Goal: Task Accomplishment & Management: Manage account settings

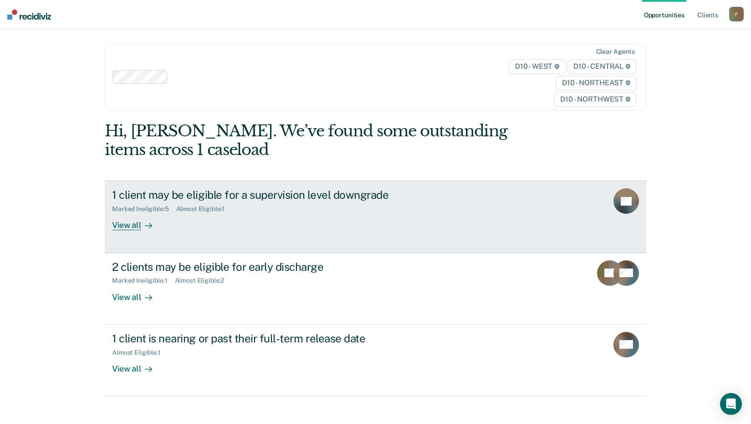
click at [131, 225] on div "View all" at bounding box center [137, 222] width 51 height 18
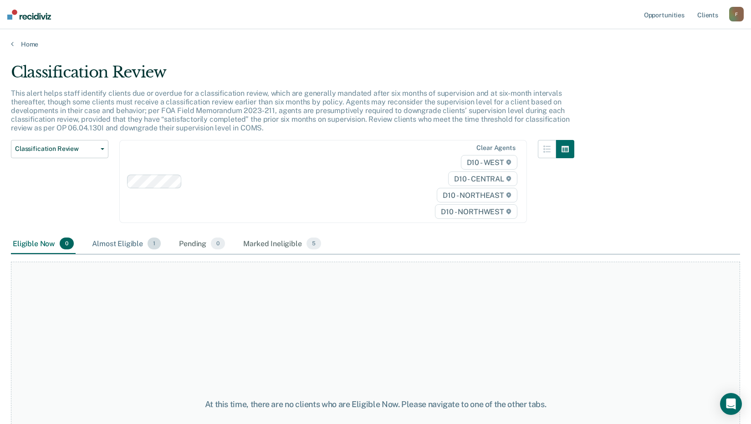
click at [118, 241] on div "Almost Eligible 1" at bounding box center [126, 244] width 72 height 20
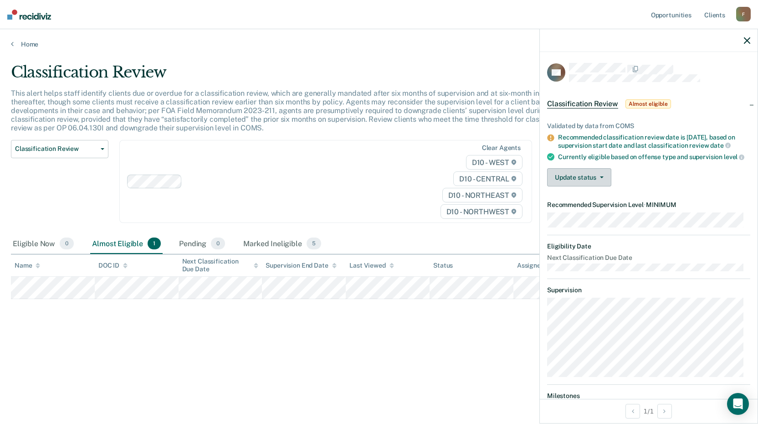
click at [591, 180] on button "Update status" at bounding box center [579, 177] width 64 height 18
click at [638, 181] on div "Update status [PERSON_NAME] Mark Ineligible" at bounding box center [648, 177] width 203 height 18
click at [597, 178] on span "button" at bounding box center [599, 177] width 7 height 2
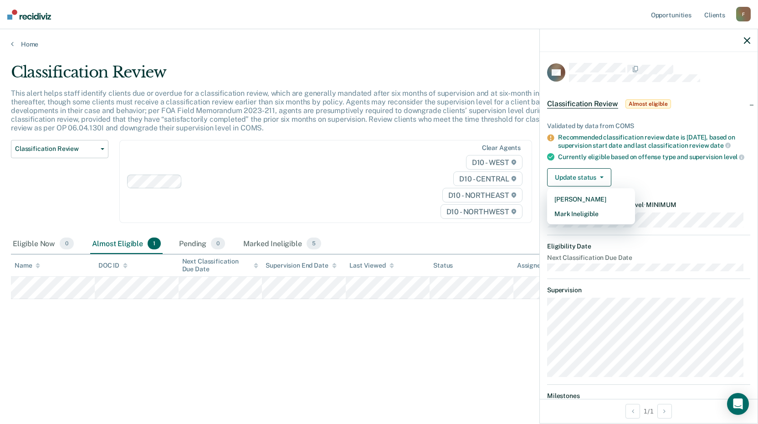
click at [640, 186] on div "Update status [PERSON_NAME] Mark Ineligible" at bounding box center [648, 177] width 203 height 18
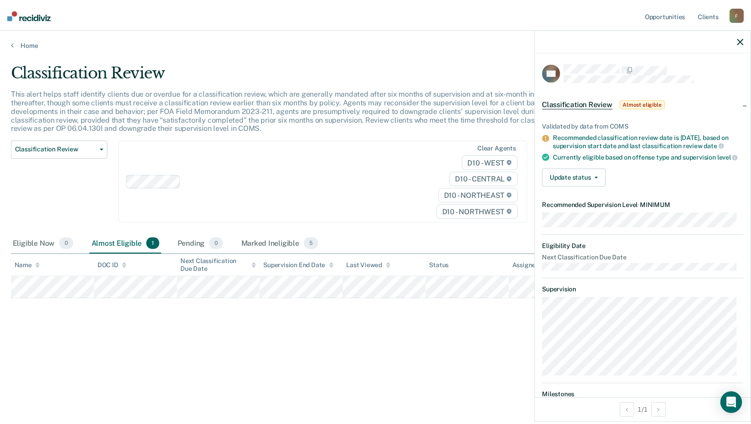
scroll to position [80, 0]
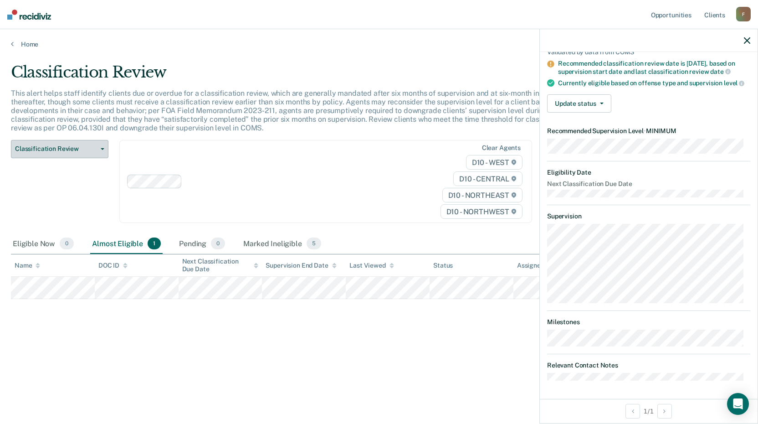
click at [48, 148] on span "Classification Review" at bounding box center [56, 149] width 82 height 8
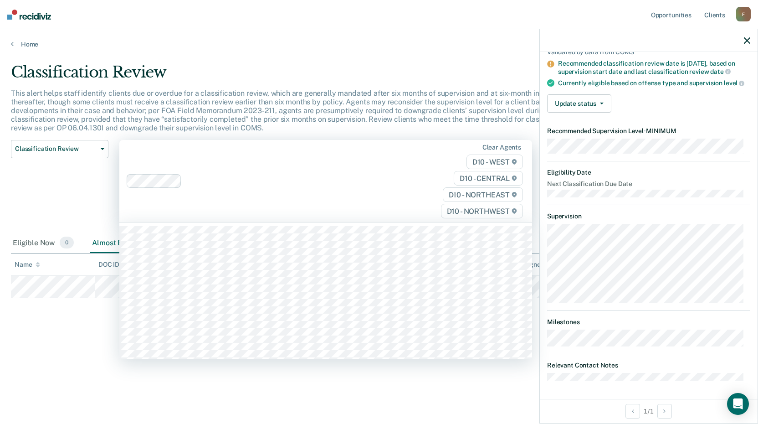
click at [230, 199] on div "Clear agents D10 - WEST D10 - CENTRAL D10 - NORTHEAST D10 - NORTHWEST" at bounding box center [325, 181] width 413 height 82
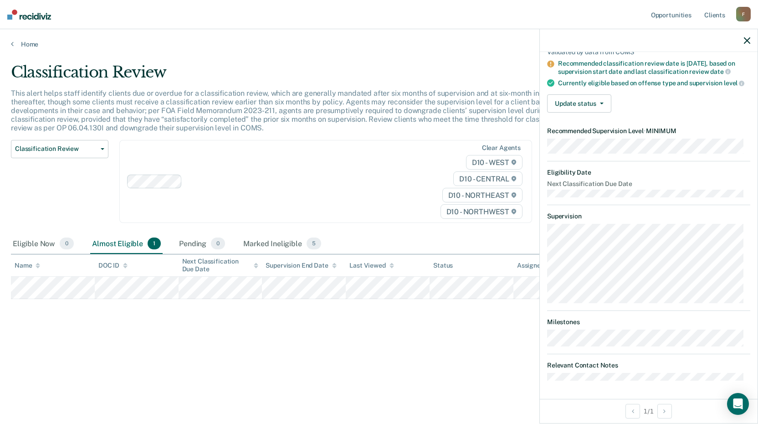
click at [352, 417] on main "Classification Review This alert helps staff identify clients due or overdue fo…" at bounding box center [379, 234] width 758 height 373
click at [589, 108] on button "Update status" at bounding box center [579, 103] width 64 height 18
click at [586, 125] on button "[PERSON_NAME]" at bounding box center [591, 125] width 88 height 15
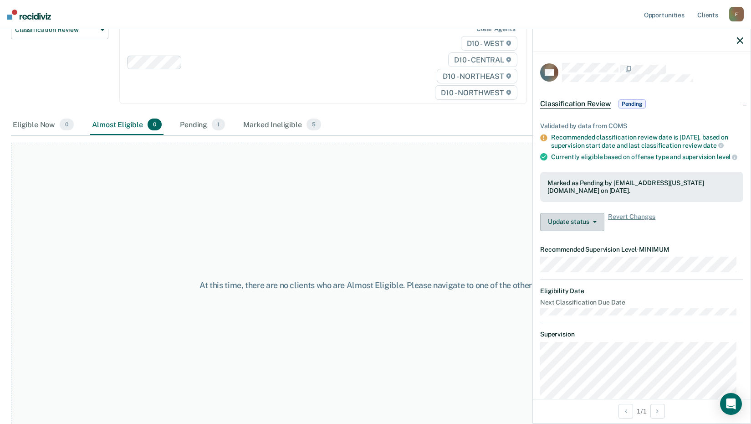
scroll to position [123, 0]
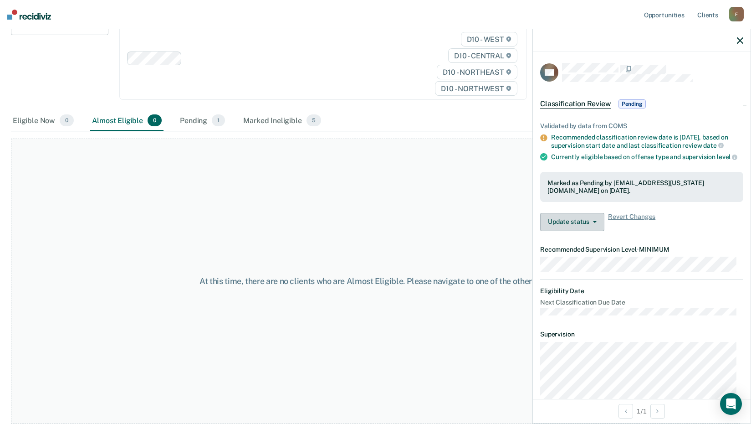
click at [576, 231] on button "Update status" at bounding box center [572, 222] width 64 height 18
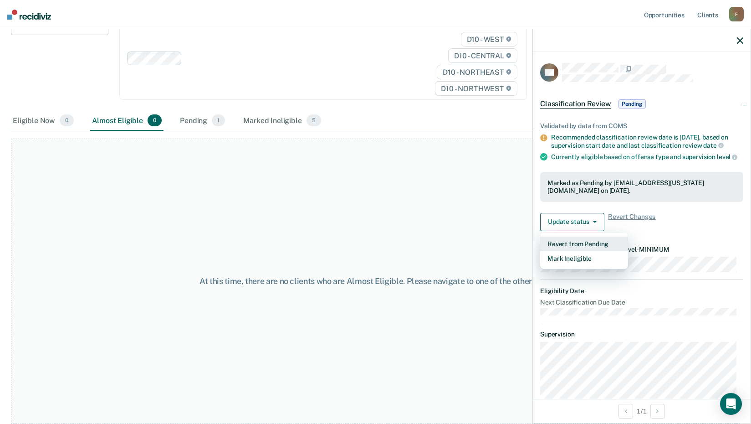
click at [580, 251] on button "Revert from Pending" at bounding box center [584, 243] width 88 height 15
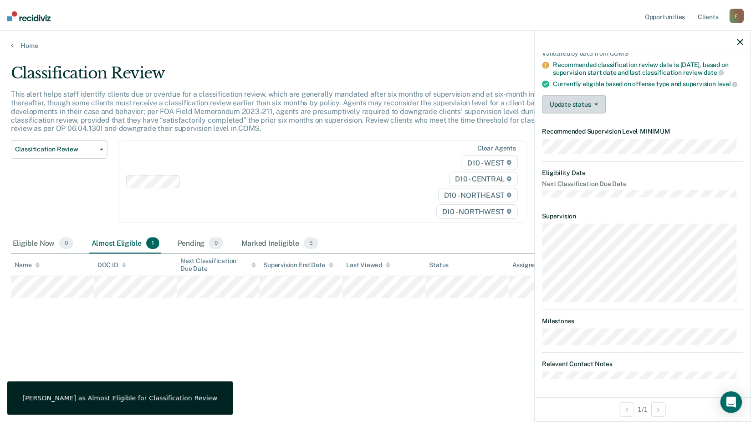
scroll to position [0, 0]
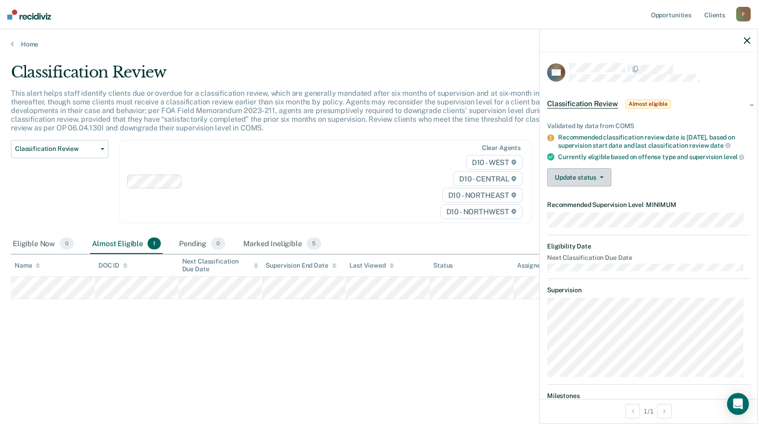
click at [589, 185] on button "Update status" at bounding box center [579, 177] width 64 height 18
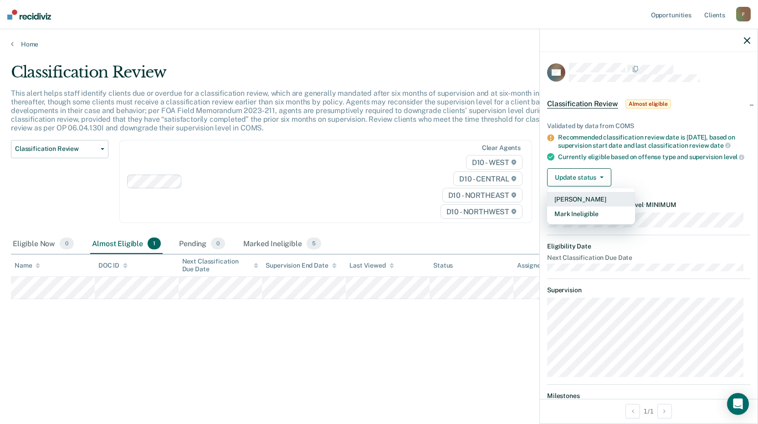
click at [556, 206] on button "[PERSON_NAME]" at bounding box center [591, 199] width 88 height 15
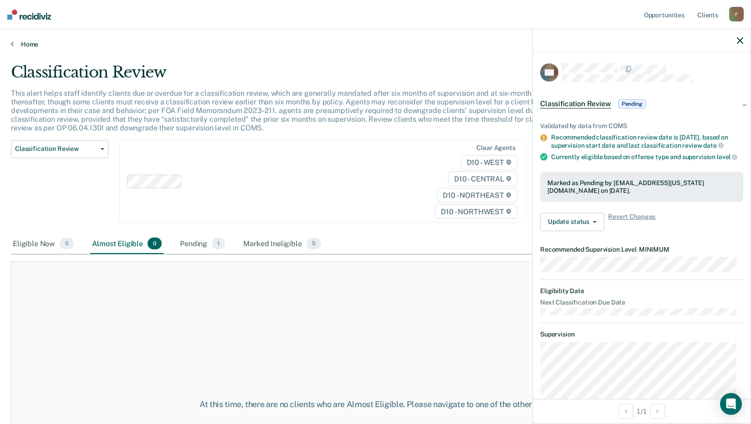
click at [25, 42] on link "Home" at bounding box center [375, 44] width 729 height 8
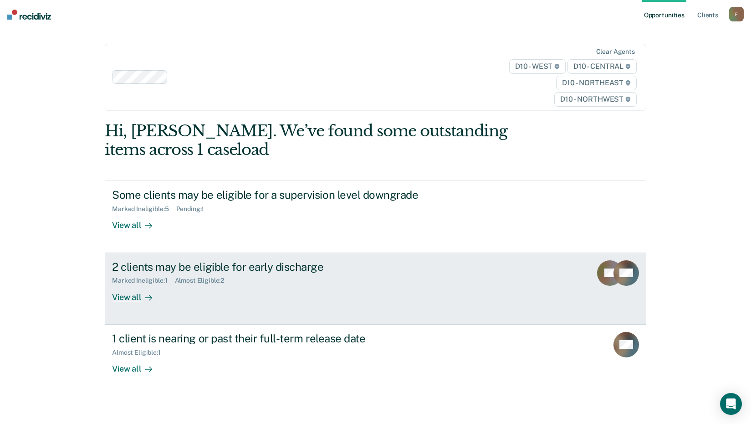
click at [130, 296] on div "View all" at bounding box center [137, 293] width 51 height 18
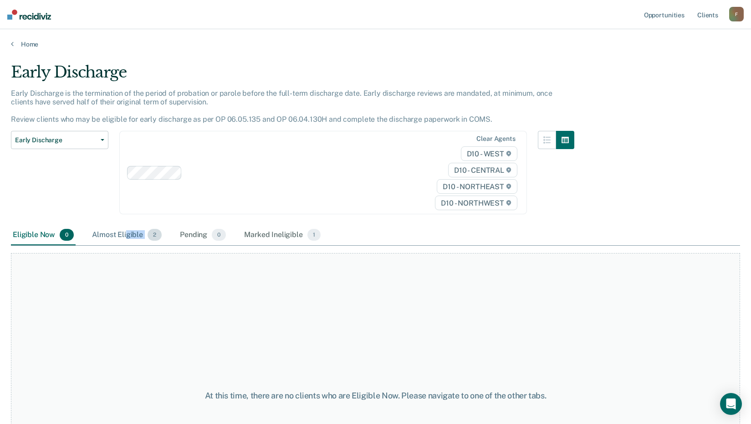
click at [127, 240] on div "Almost Eligible 2" at bounding box center [126, 235] width 73 height 20
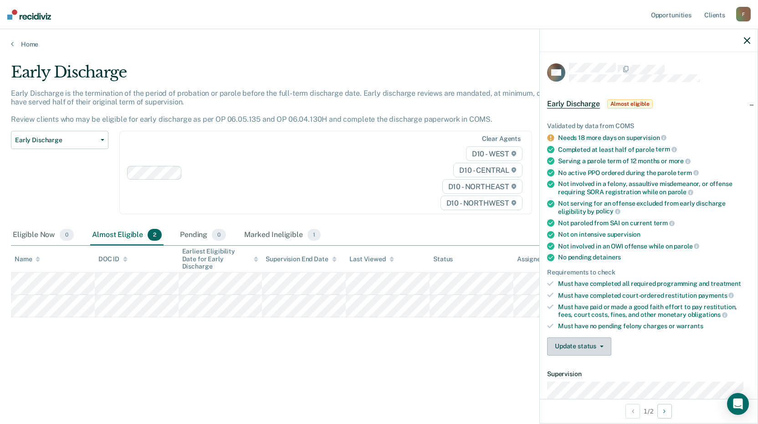
click at [590, 340] on button "Update status" at bounding box center [579, 346] width 64 height 18
click at [591, 380] on button "Mark Ineligible" at bounding box center [591, 382] width 88 height 15
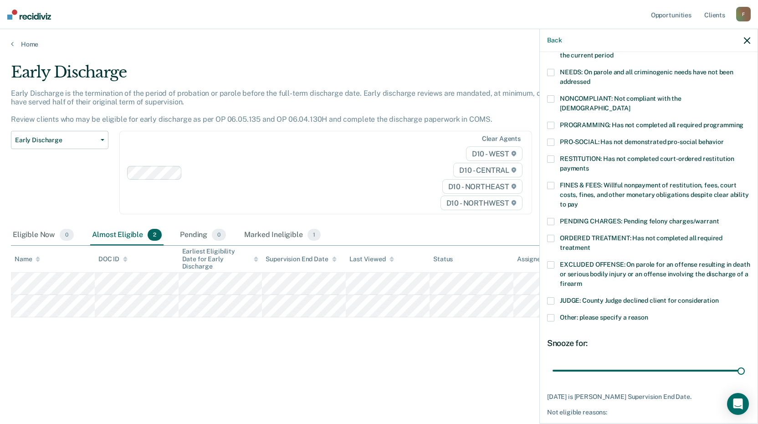
scroll to position [168, 0]
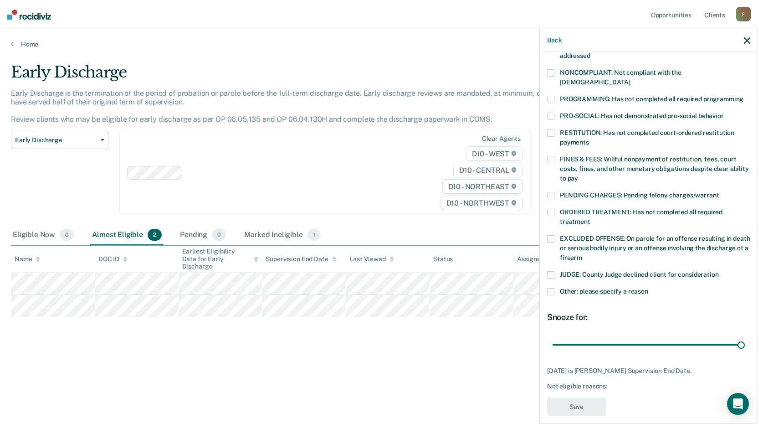
click at [549, 288] on span at bounding box center [550, 291] width 7 height 7
click at [648, 288] on input "Other: please specify a reason" at bounding box center [648, 288] width 0 height 0
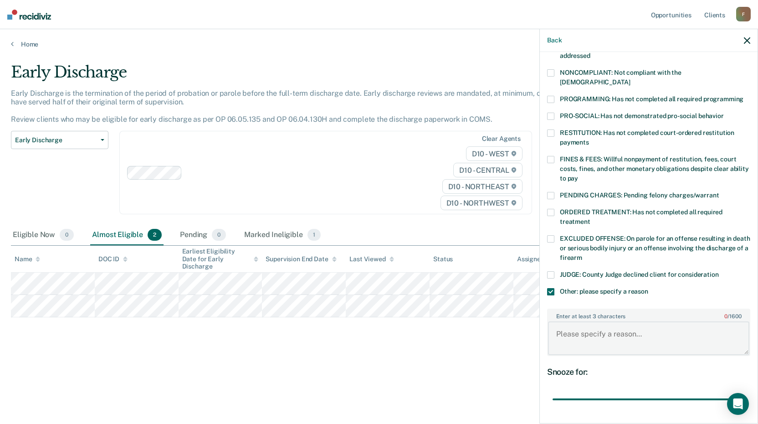
click at [578, 324] on textarea "Enter at least 3 characters 0 / 1600" at bounding box center [648, 338] width 201 height 34
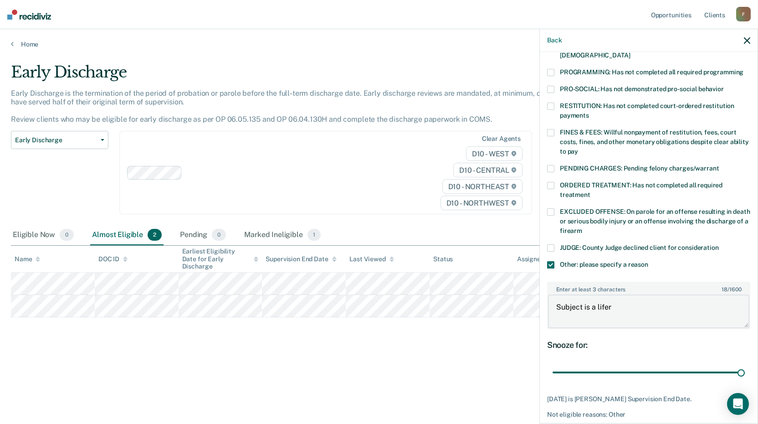
scroll to position [223, 0]
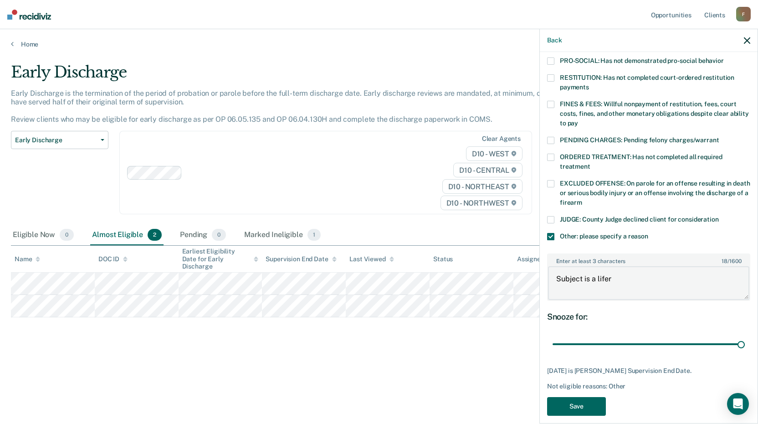
type textarea "Subject is a lifer"
click at [575, 398] on button "Save" at bounding box center [576, 406] width 59 height 19
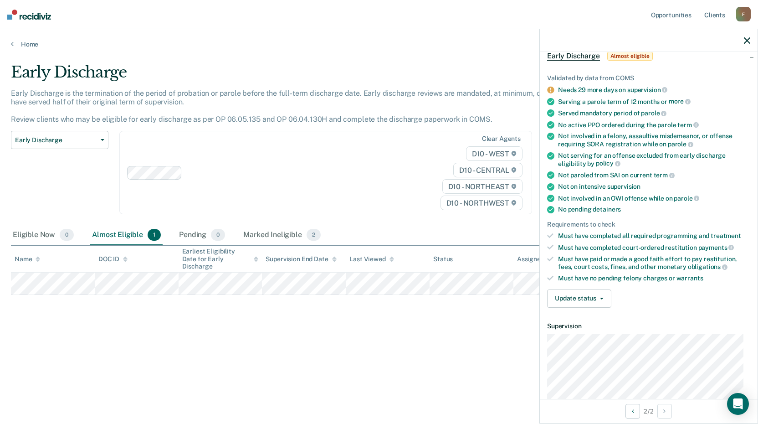
scroll to position [0, 0]
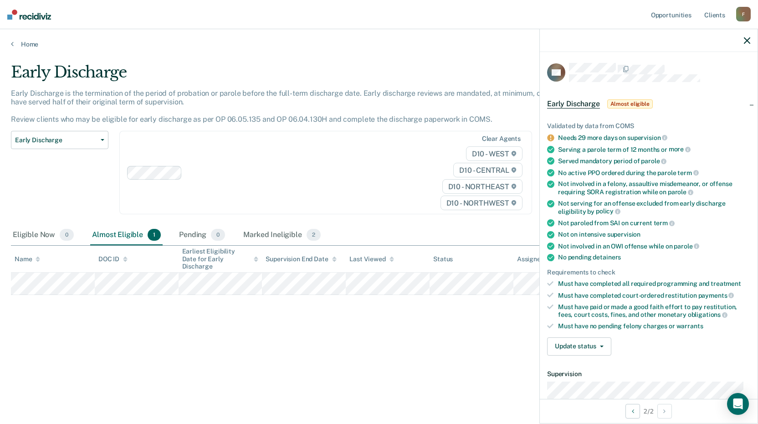
click at [579, 106] on span "Early Discharge" at bounding box center [573, 103] width 53 height 9
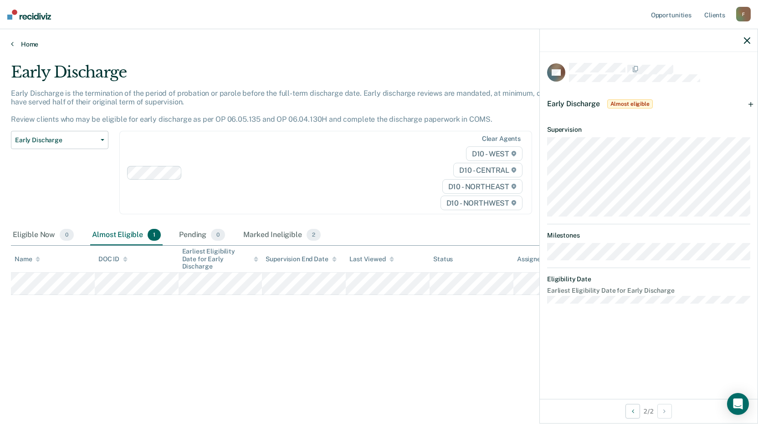
click at [28, 41] on link "Home" at bounding box center [379, 44] width 736 height 8
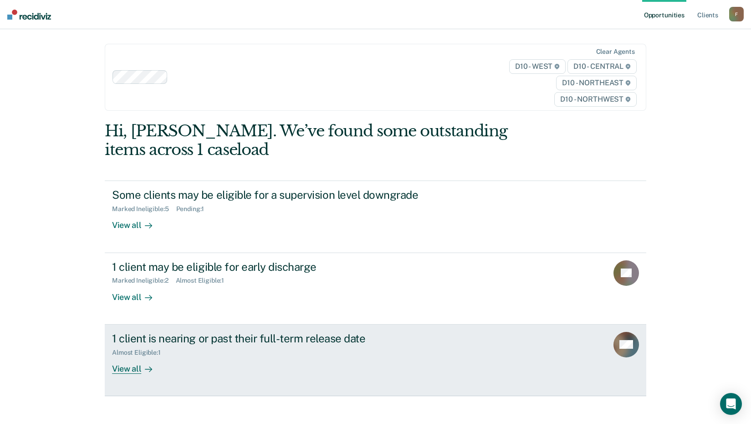
click at [272, 346] on div "Almost Eligible : 1" at bounding box center [272, 350] width 320 height 11
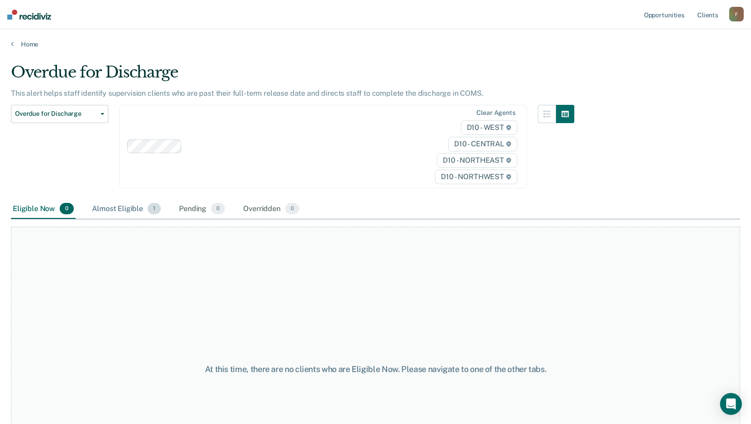
click at [139, 212] on div "Almost Eligible 1" at bounding box center [126, 209] width 72 height 20
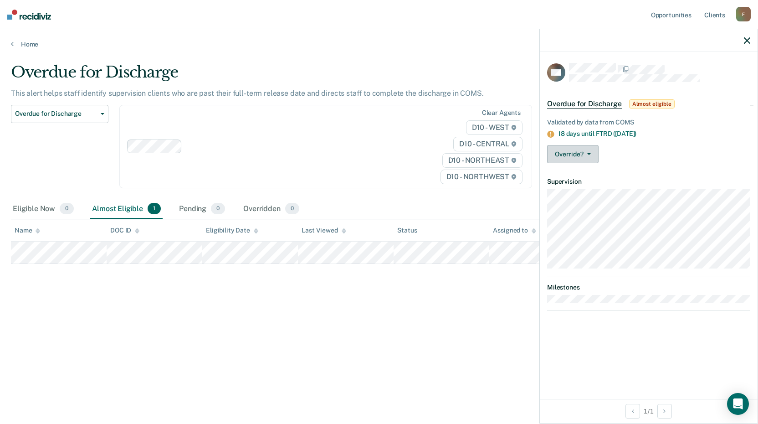
click at [587, 150] on button "Override?" at bounding box center [572, 154] width 51 height 18
click at [748, 45] on div at bounding box center [649, 40] width 218 height 23
click at [748, 39] on icon "button" at bounding box center [747, 40] width 6 height 6
